Goal: Task Accomplishment & Management: Use online tool/utility

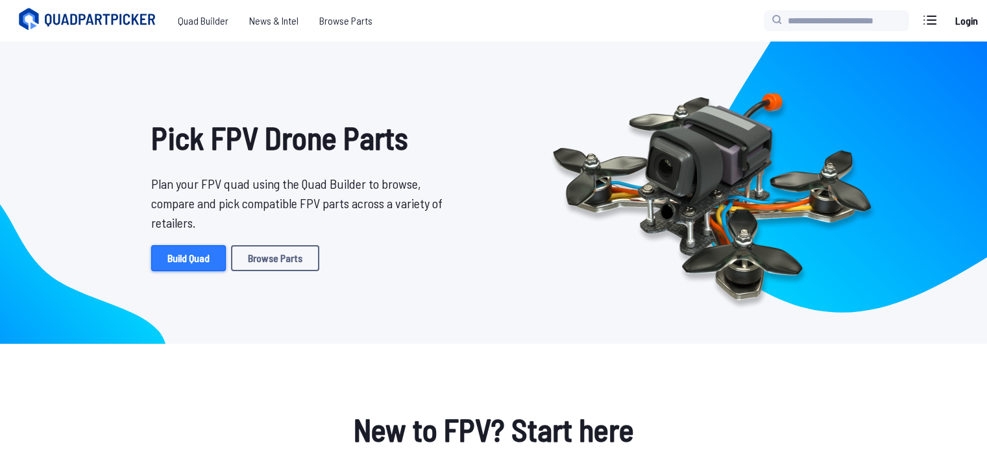
click at [182, 256] on link "Build Quad" at bounding box center [188, 258] width 75 height 26
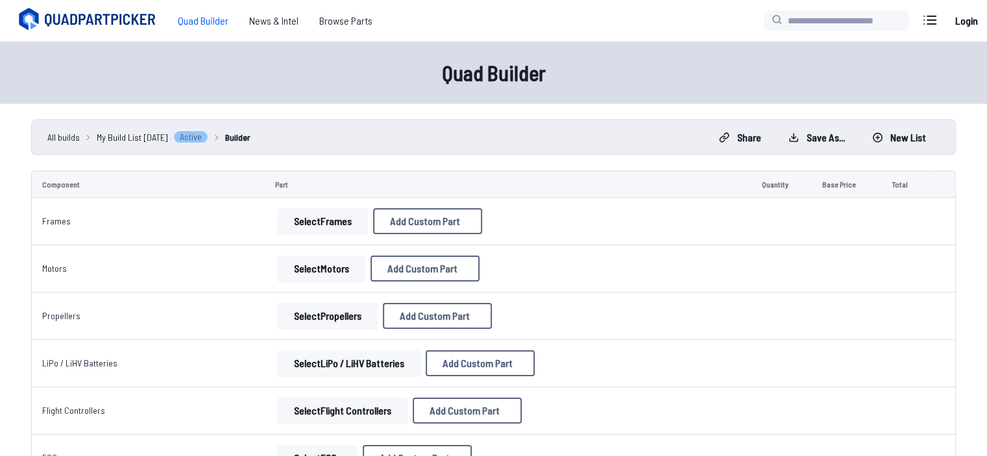
click at [334, 211] on button "Select Frames" at bounding box center [323, 221] width 90 height 26
click at [333, 211] on button "Select Frames" at bounding box center [323, 221] width 90 height 26
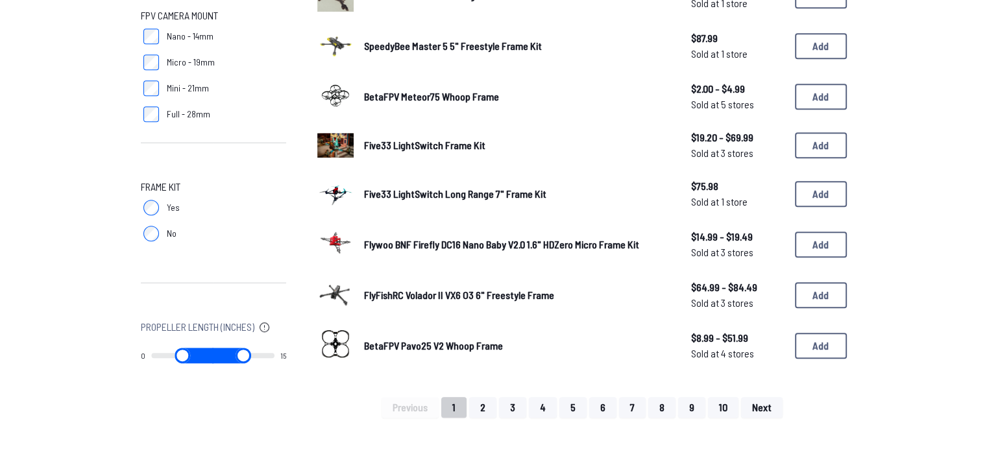
scroll to position [788, 0]
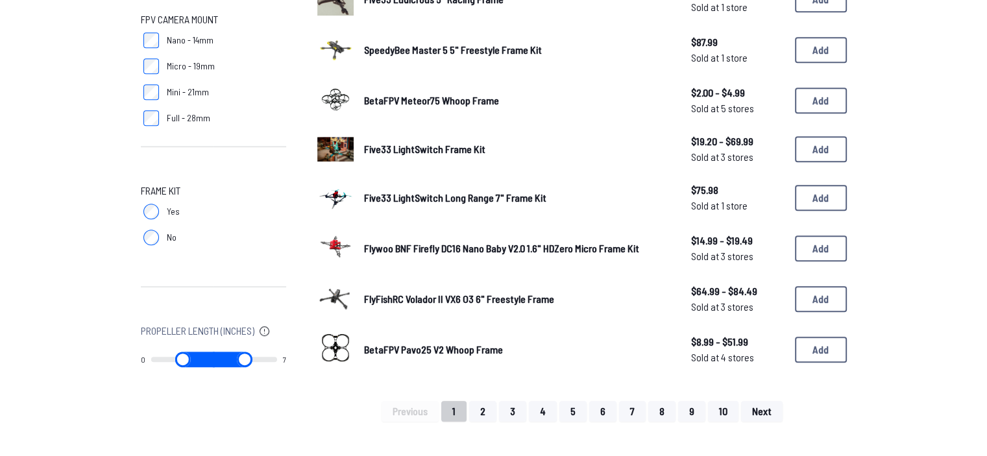
drag, startPoint x: 260, startPoint y: 356, endPoint x: 180, endPoint y: 366, distance: 80.4
type input "*"
click at [213, 366] on input "range" at bounding box center [245, 360] width 64 height 16
type input "*"
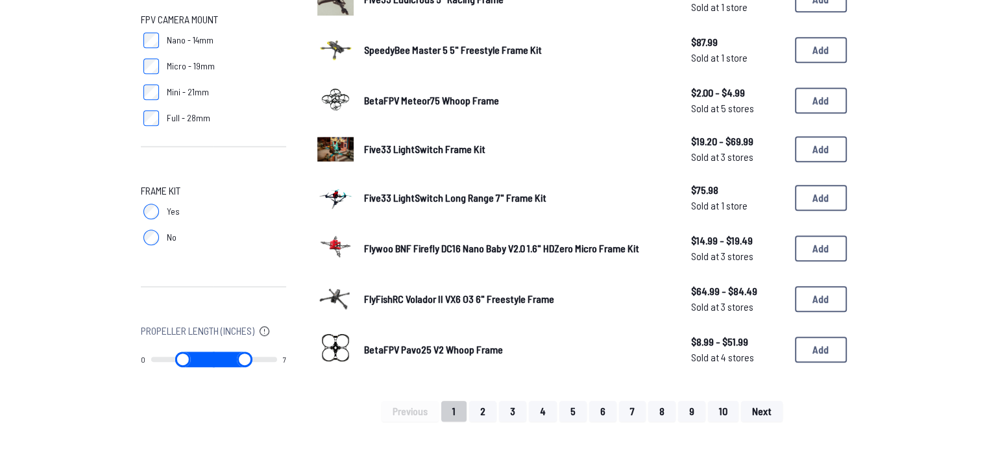
drag, startPoint x: 223, startPoint y: 362, endPoint x: 112, endPoint y: 346, distance: 112.1
click at [213, 352] on input "range" at bounding box center [245, 360] width 64 height 16
drag, startPoint x: 157, startPoint y: 357, endPoint x: 188, endPoint y: 365, distance: 32.3
type input "*"
click at [188, 365] on input "range" at bounding box center [182, 360] width 64 height 16
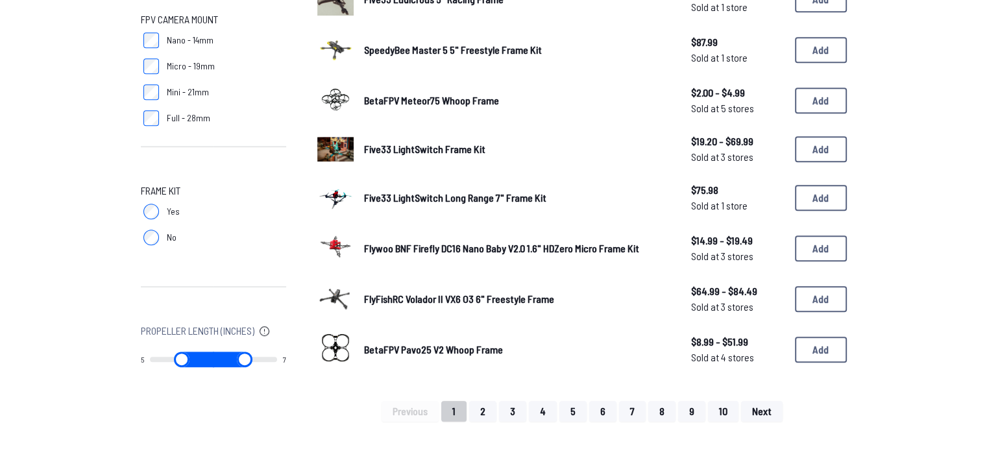
type input "*"
click at [149, 227] on label "No" at bounding box center [213, 238] width 145 height 26
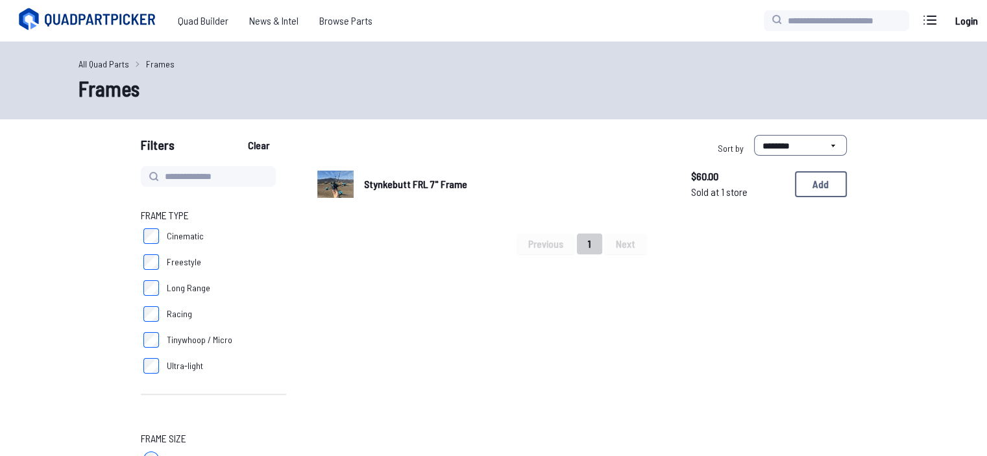
click at [418, 172] on div "Stynkebutt FRL 7" Frame $60.00 Sold at 1 store $60.00 Sold at 1 store Add" at bounding box center [582, 184] width 530 height 36
click at [410, 184] on span "Stynkebutt FRL 7" Frame" at bounding box center [415, 184] width 103 height 12
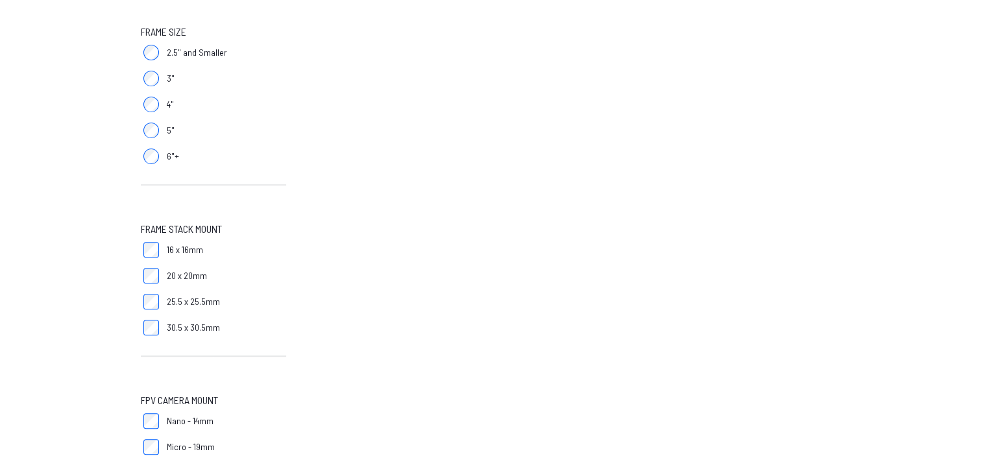
scroll to position [408, 0]
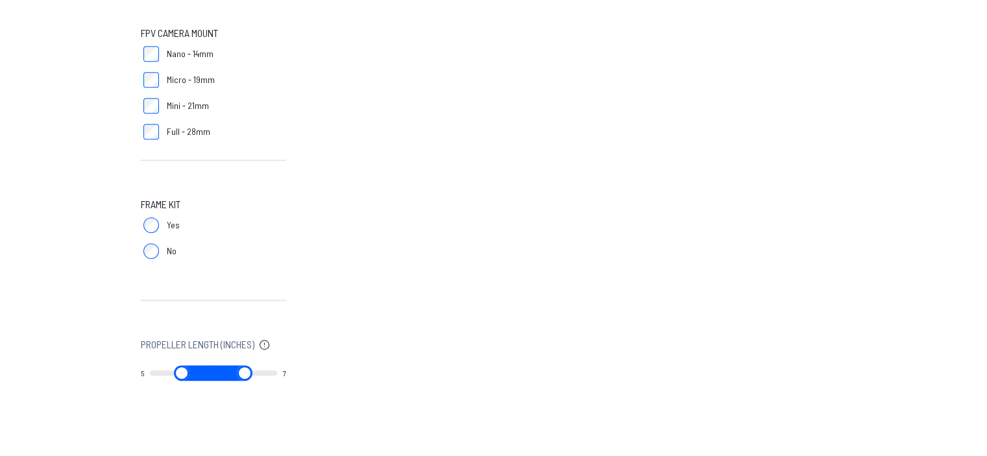
scroll to position [778, 0]
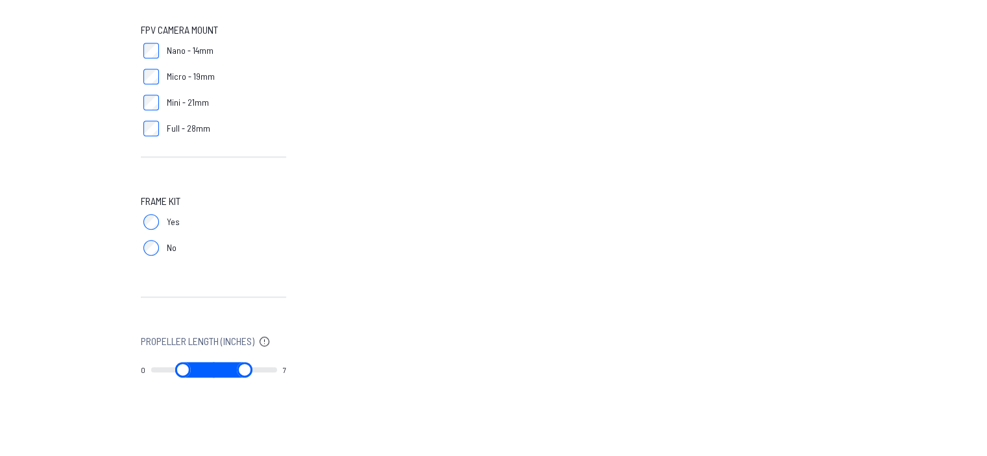
drag, startPoint x: 187, startPoint y: 368, endPoint x: 95, endPoint y: 351, distance: 93.8
type input "*"
click at [151, 362] on input "range" at bounding box center [183, 370] width 64 height 16
drag, startPoint x: 226, startPoint y: 367, endPoint x: 316, endPoint y: 371, distance: 90.3
type input "**"
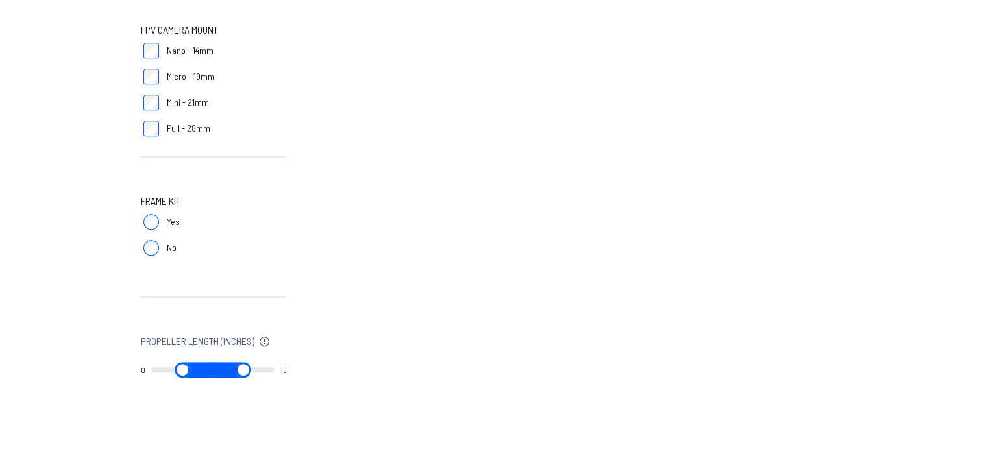
click at [275, 371] on input "range" at bounding box center [243, 370] width 62 height 16
type input "*"
type input "**"
click at [141, 225] on label "Yes" at bounding box center [213, 222] width 145 height 26
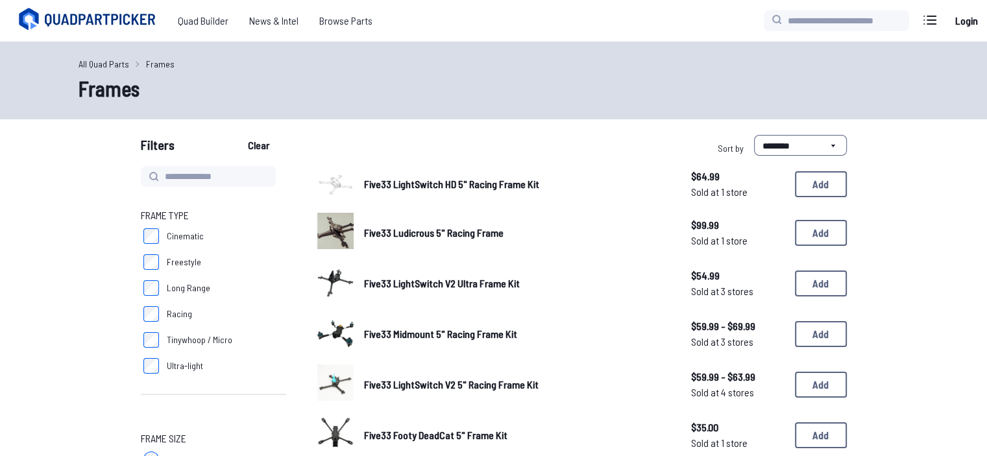
click at [421, 234] on span "Five33 Ludicrous 5" Racing Frame" at bounding box center [434, 233] width 140 height 12
click at [377, 337] on span "Five33 Midmount 5" Racing Frame Kit" at bounding box center [440, 334] width 153 height 12
click at [345, 332] on img at bounding box center [335, 332] width 36 height 36
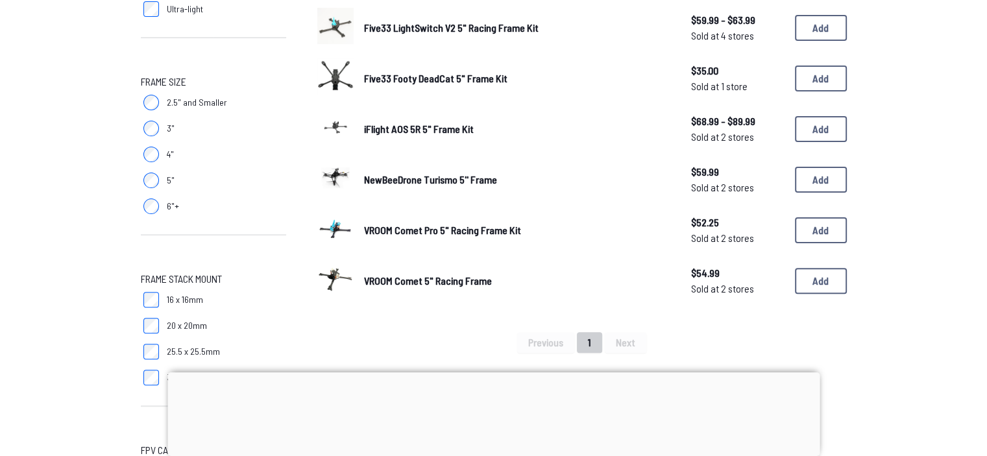
scroll to position [358, 0]
click at [60, 134] on form "**********" at bounding box center [493, 293] width 987 height 1033
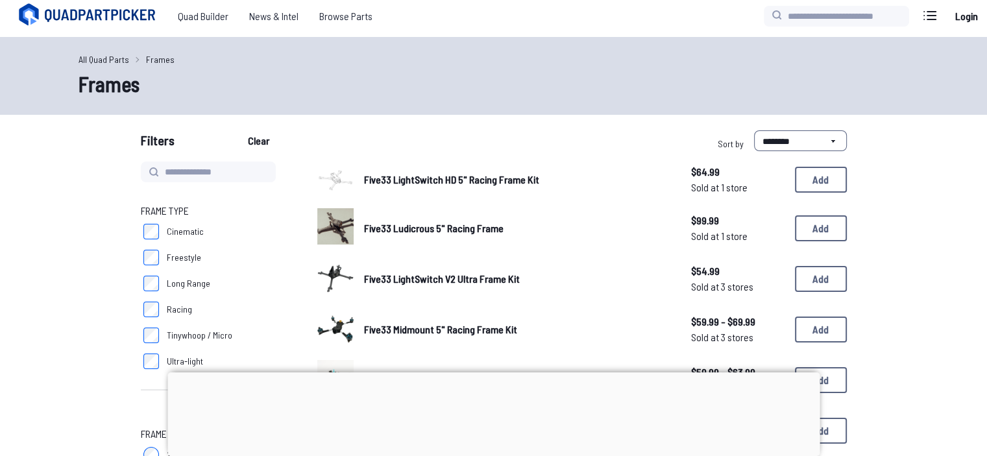
scroll to position [0, 0]
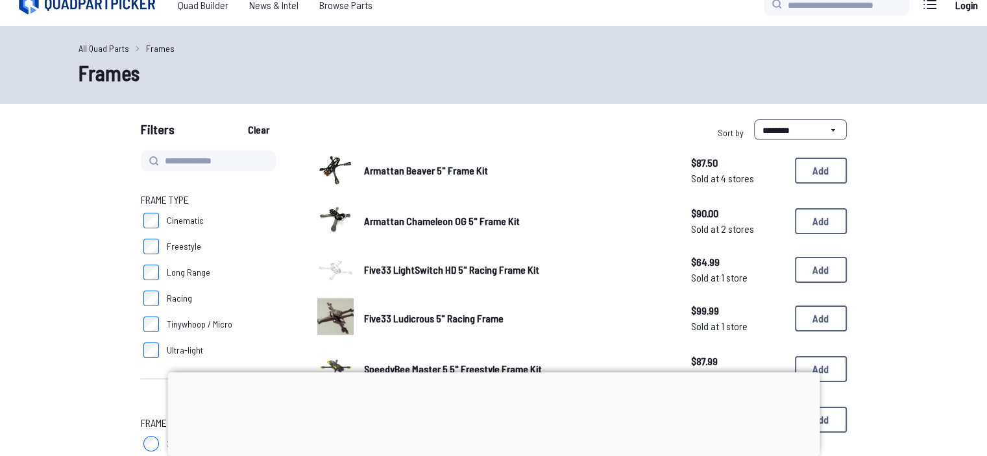
scroll to position [16, 0]
click at [343, 175] on img at bounding box center [335, 168] width 36 height 36
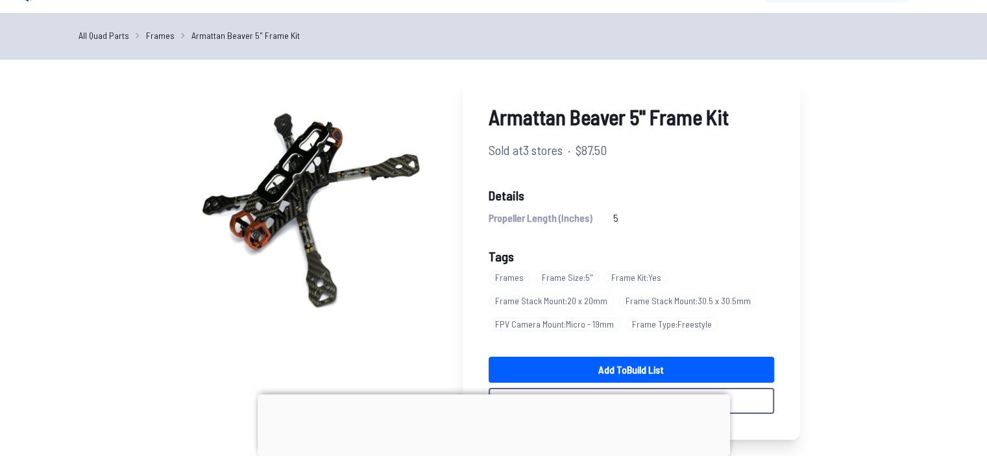
scroll to position [25, 0]
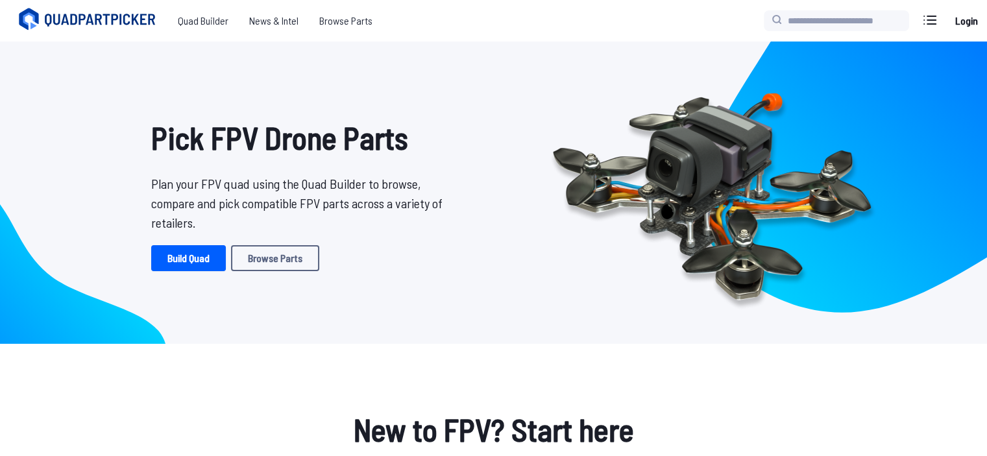
click at [941, 25] on label at bounding box center [930, 20] width 31 height 26
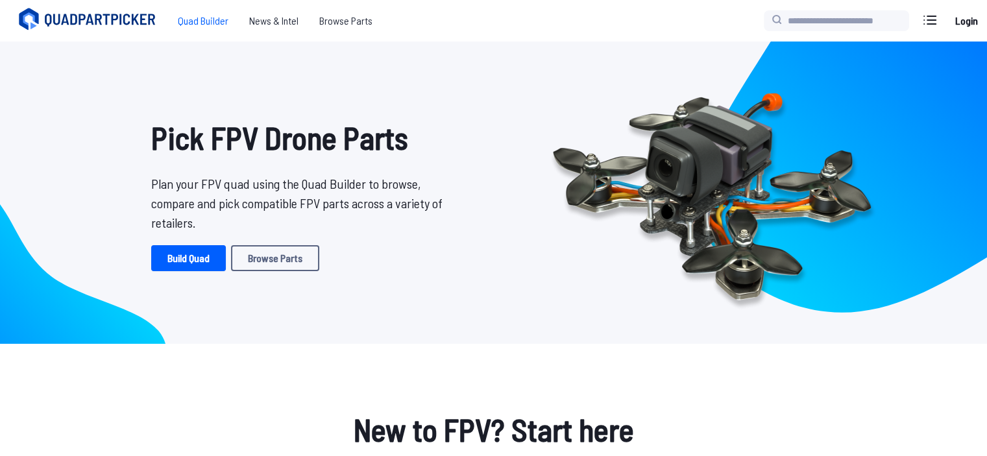
click at [186, 21] on span "Quad Builder" at bounding box center [202, 21] width 71 height 26
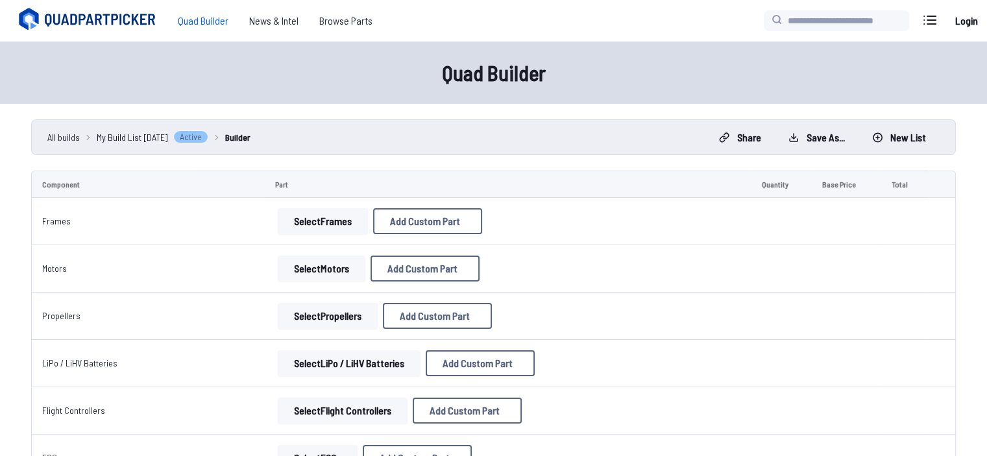
click at [967, 25] on link "Login" at bounding box center [966, 21] width 31 height 26
